Goal: Check status: Check status

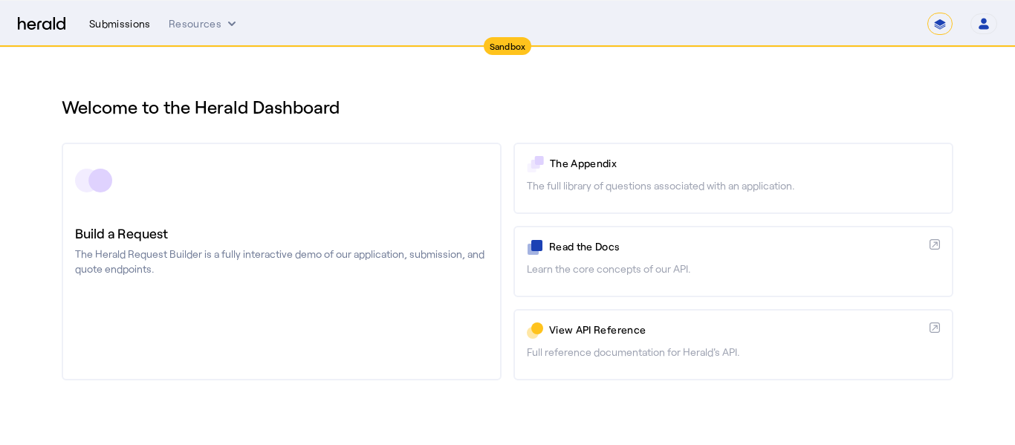
click at [129, 23] on div "Submissions" at bounding box center [120, 23] width 62 height 15
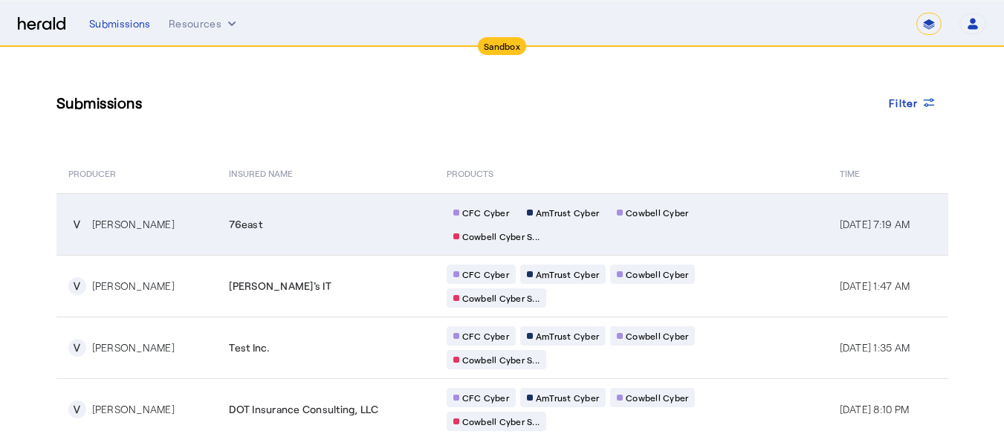
click at [135, 225] on div "[PERSON_NAME]" at bounding box center [133, 224] width 82 height 15
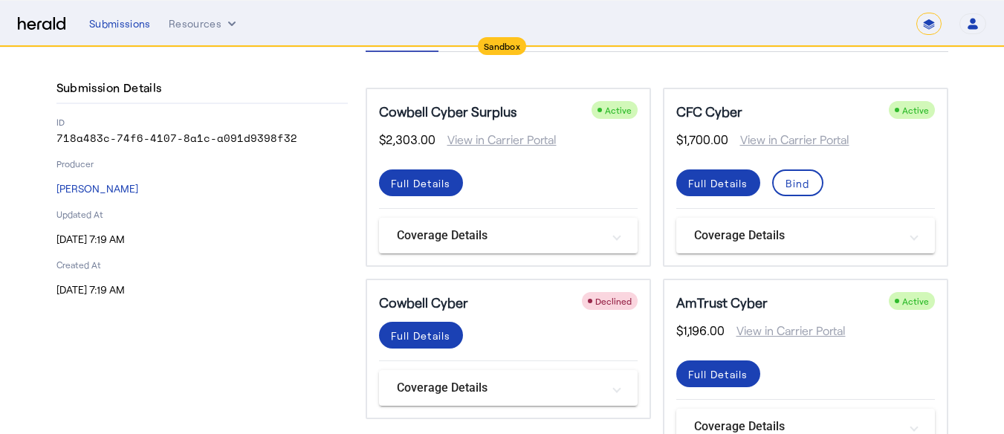
scroll to position [61, 1]
click at [437, 181] on div "Full Details" at bounding box center [421, 183] width 60 height 16
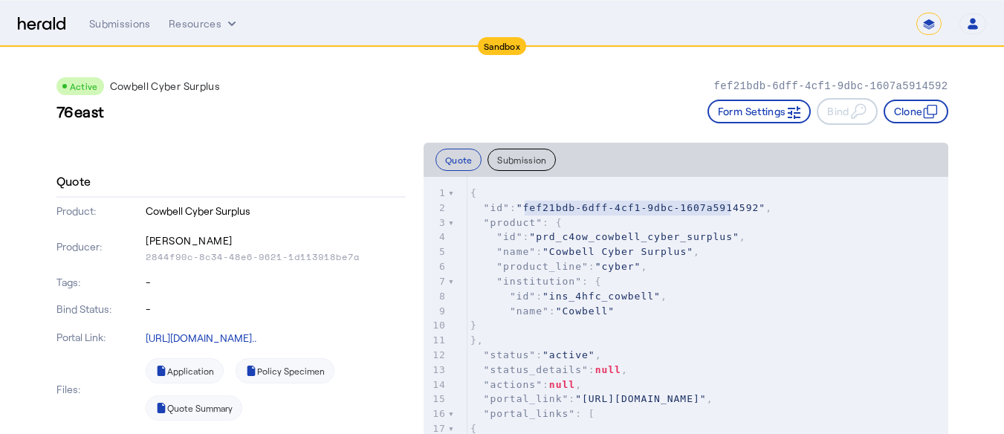
type textarea "**********"
drag, startPoint x: 520, startPoint y: 209, endPoint x: 736, endPoint y: 211, distance: 215.5
click at [736, 211] on span ""fef21bdb-6dff-4cf1-9dbc-1607a5914592"" at bounding box center [641, 207] width 249 height 11
click at [594, 223] on pre ""product" : {" at bounding box center [707, 223] width 481 height 15
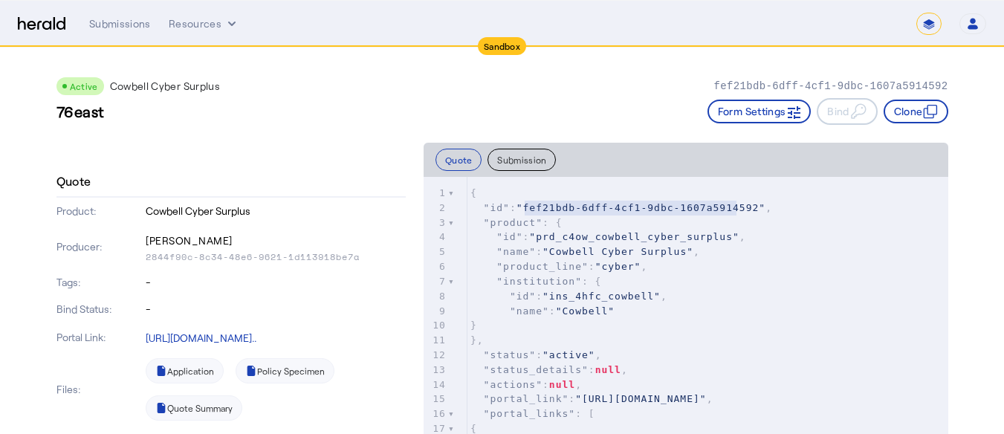
type textarea "**********"
drag, startPoint x: 520, startPoint y: 209, endPoint x: 738, endPoint y: 207, distance: 217.8
click at [738, 207] on span ""fef21bdb-6dff-4cf1-9dbc-1607a5914592"" at bounding box center [641, 207] width 249 height 11
